Goal: Browse casually

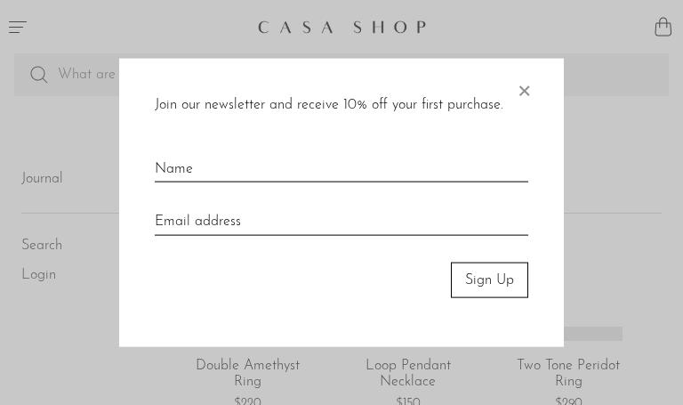
scroll to position [1095, 0]
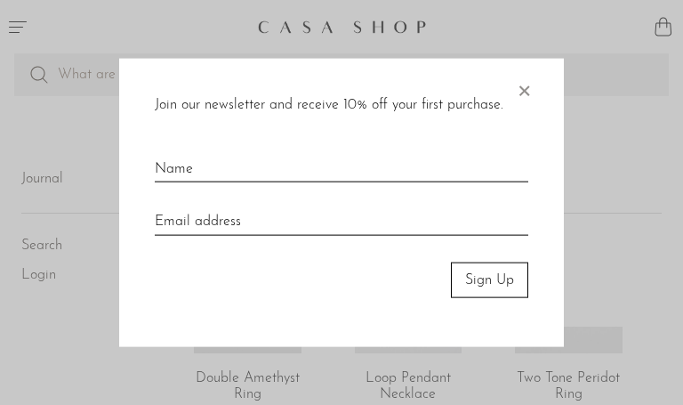
click at [357, 374] on div at bounding box center [341, 202] width 683 height 405
click at [520, 84] on span "×" at bounding box center [524, 86] width 18 height 57
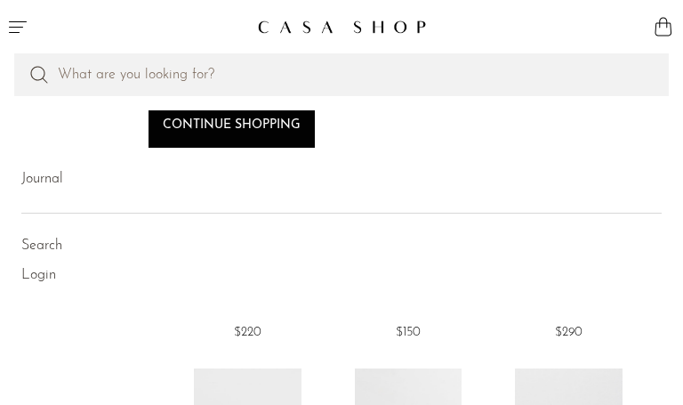
scroll to position [1182, 0]
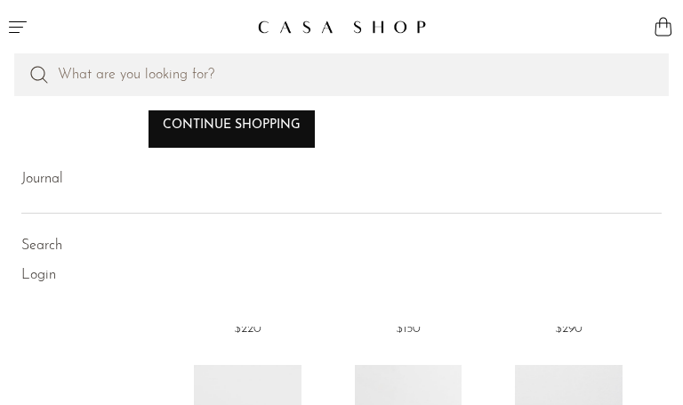
click at [265, 112] on link "Continue shopping" at bounding box center [232, 126] width 166 height 43
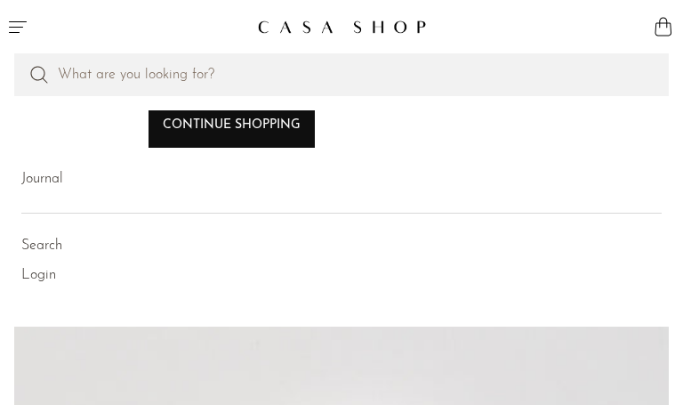
click at [273, 117] on link "Continue shopping" at bounding box center [232, 126] width 166 height 43
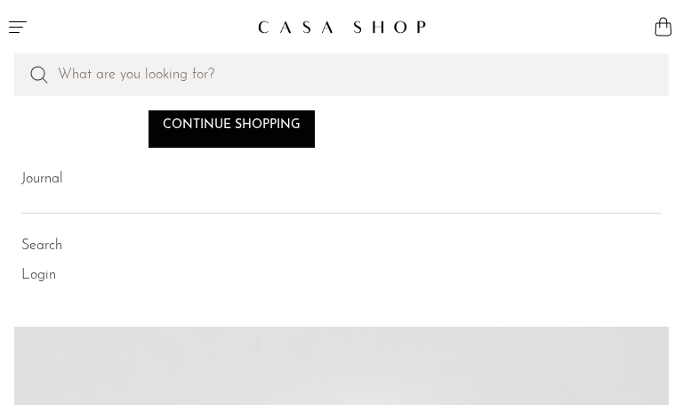
click at [217, 107] on div at bounding box center [341, 81] width 683 height 57
